Goal: Contribute content: Add original content to the website for others to see

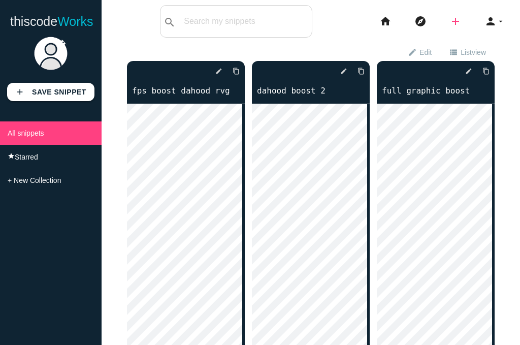
click at [452, 23] on icon "add" at bounding box center [455, 21] width 12 height 32
click at [473, 20] on link "code Snippet" at bounding box center [477, 17] width 71 height 25
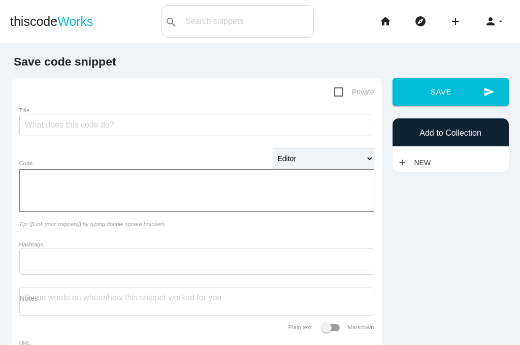
click at [249, 189] on textarea "Code" at bounding box center [196, 190] width 355 height 43
paste textarea "{ "DFIntTaskSchedulerTargetFps": 200, "FFlagDebugDisableTextureFiltering": true…"
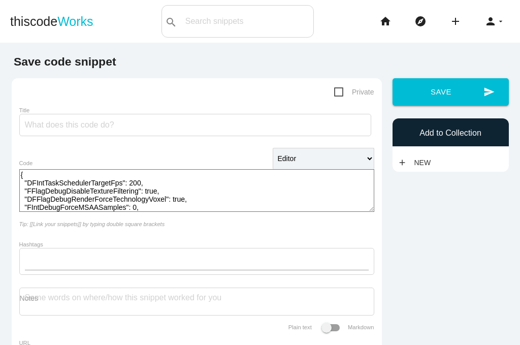
type textarea "{ "DFIntTaskSchedulerTargetFps": 200, "FFlagDebugDisableTextureFiltering": true…"
click at [90, 129] on input "Title" at bounding box center [195, 125] width 352 height 22
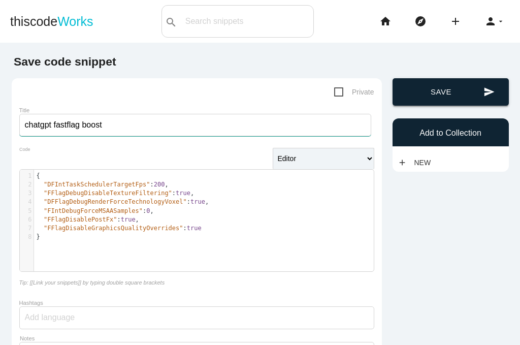
type input "chatgpt fastflag boost"
click at [465, 86] on button "send Save" at bounding box center [451, 91] width 116 height 27
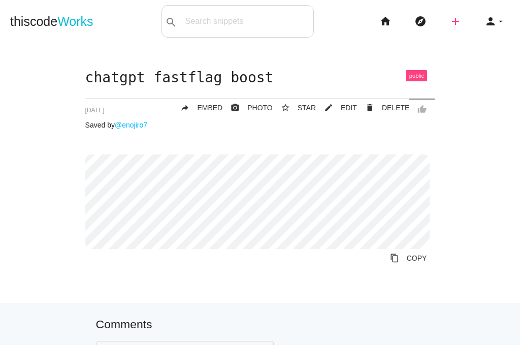
click at [449, 24] on icon "add" at bounding box center [455, 21] width 12 height 32
click at [471, 14] on link "code Snippet" at bounding box center [477, 17] width 71 height 25
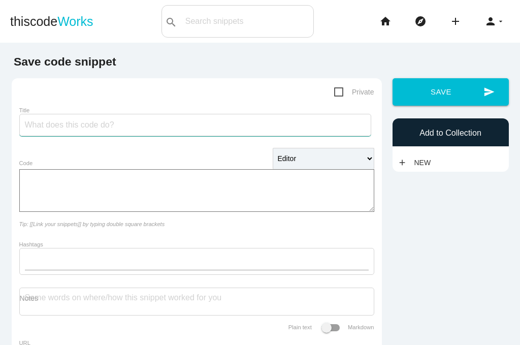
click at [179, 121] on input "Title" at bounding box center [195, 125] width 352 height 22
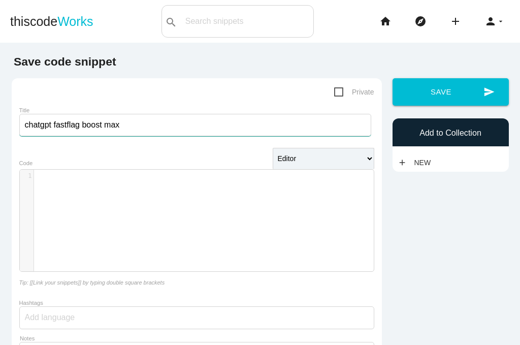
type input "chatgpt fastflag boost max"
drag, startPoint x: 158, startPoint y: 168, endPoint x: 159, endPoint y: 181, distance: 12.7
click at [157, 170] on div "​ x 1 ​ Code" at bounding box center [196, 220] width 355 height 118
click at [159, 180] on pre "​" at bounding box center [207, 176] width 347 height 9
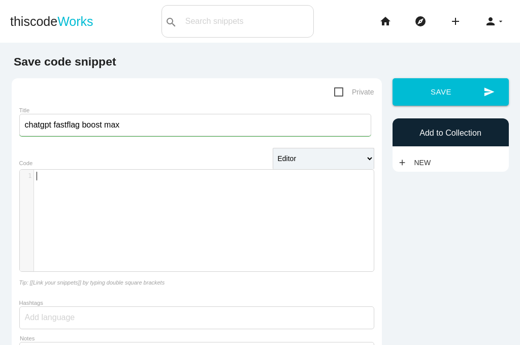
paste textarea "ue,"
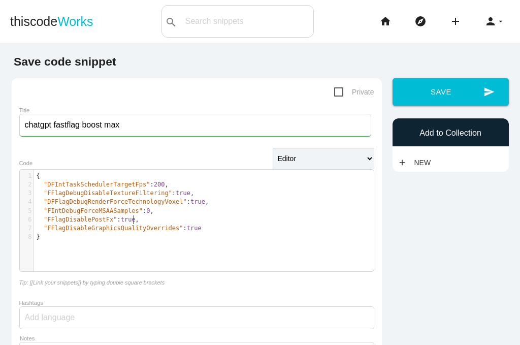
type textarea "{ "DFIntTaskSchedulerTargetFps": 200, "FFlagDebugDisableTextureFiltering": true…"
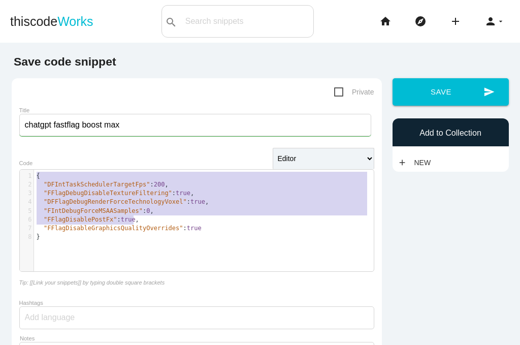
drag, startPoint x: 180, startPoint y: 223, endPoint x: 4, endPoint y: 162, distance: 186.0
click at [2, 162] on main "Save code snippet Private Title chatgpt fastflag boost max Editor HTML Editor J…" at bounding box center [260, 245] width 520 height 404
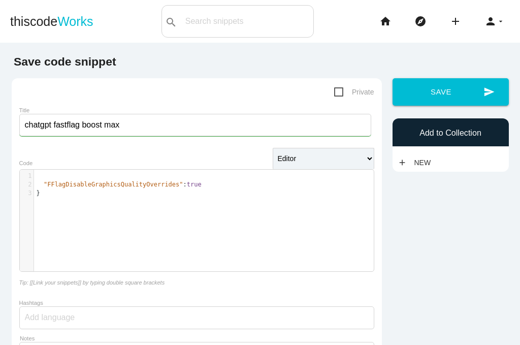
type textarea ""FFlagDisableGraphicsQualityOverrides": true }"
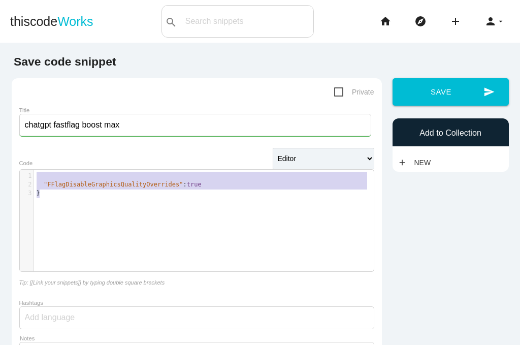
drag, startPoint x: 88, startPoint y: 210, endPoint x: 9, endPoint y: 164, distance: 91.7
click at [13, 175] on div "Private Title chatgpt fastflag boost max Editor HTML Editor Javascript Editor P…" at bounding box center [197, 256] width 370 height 356
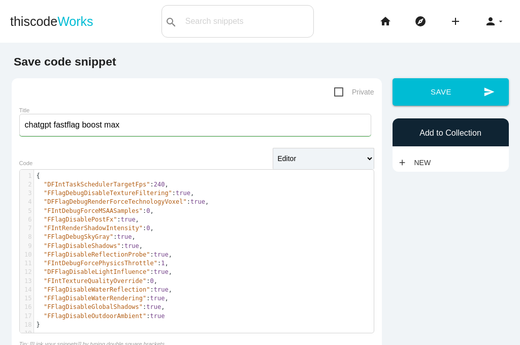
scroll to position [51, 0]
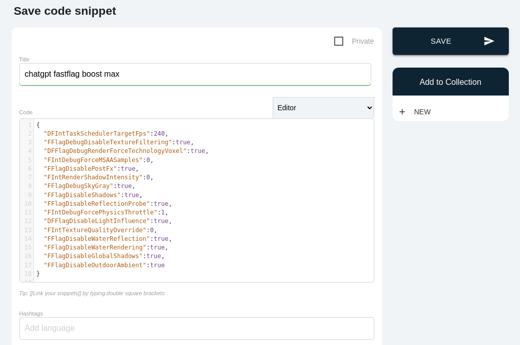
click at [472, 50] on button "send Save" at bounding box center [451, 40] width 116 height 27
